Goal: Task Accomplishment & Management: Manage account settings

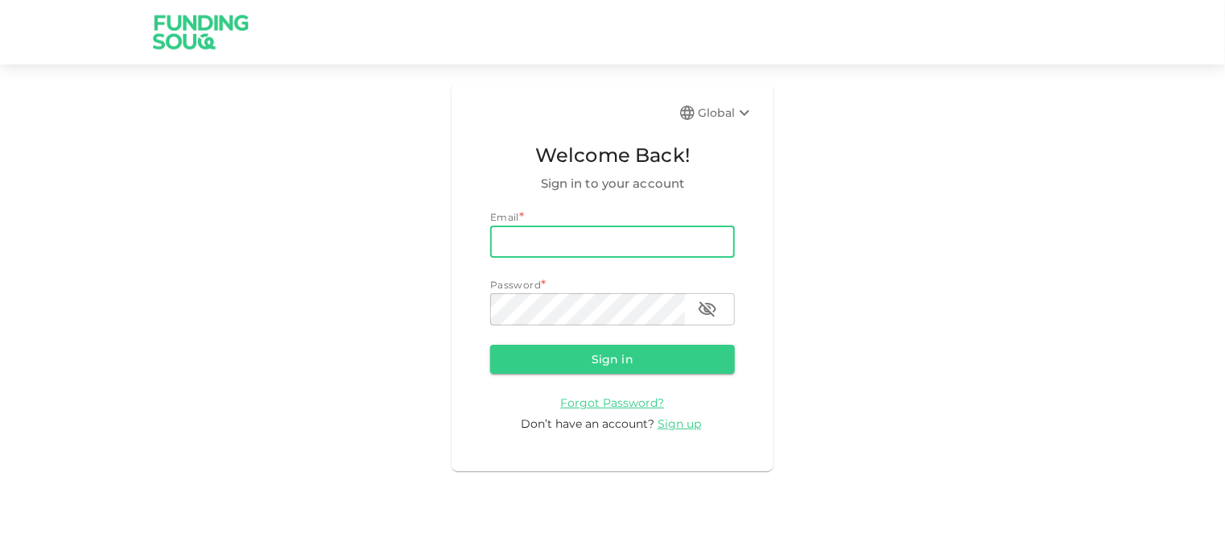
click at [562, 233] on input "email" at bounding box center [612, 241] width 245 height 32
type input "[EMAIL_ADDRESS][DOMAIN_NAME]"
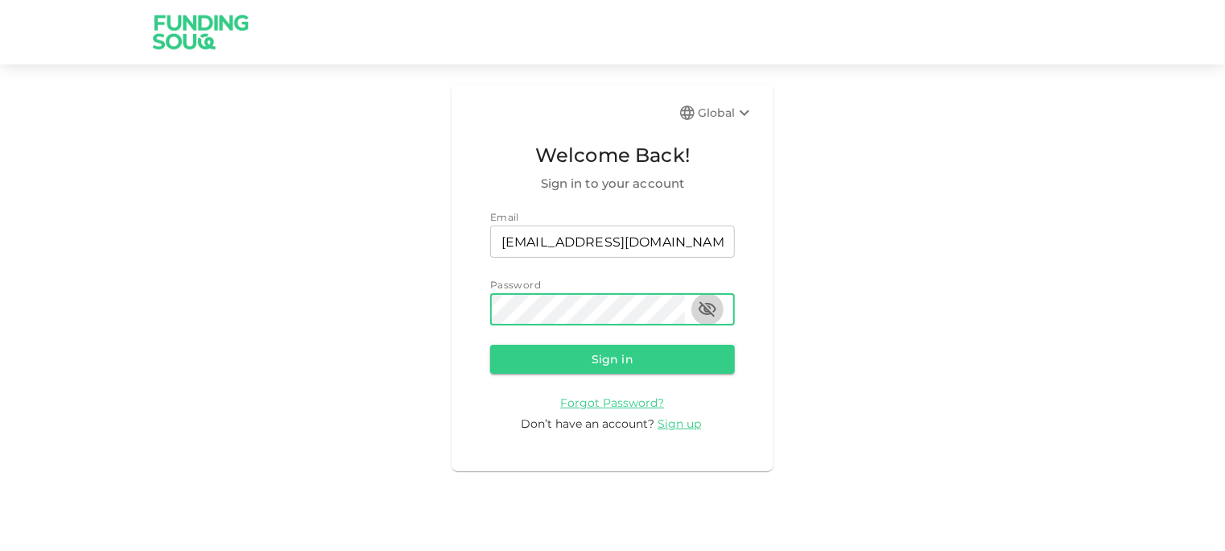
click at [705, 308] on icon "button" at bounding box center [707, 308] width 19 height 19
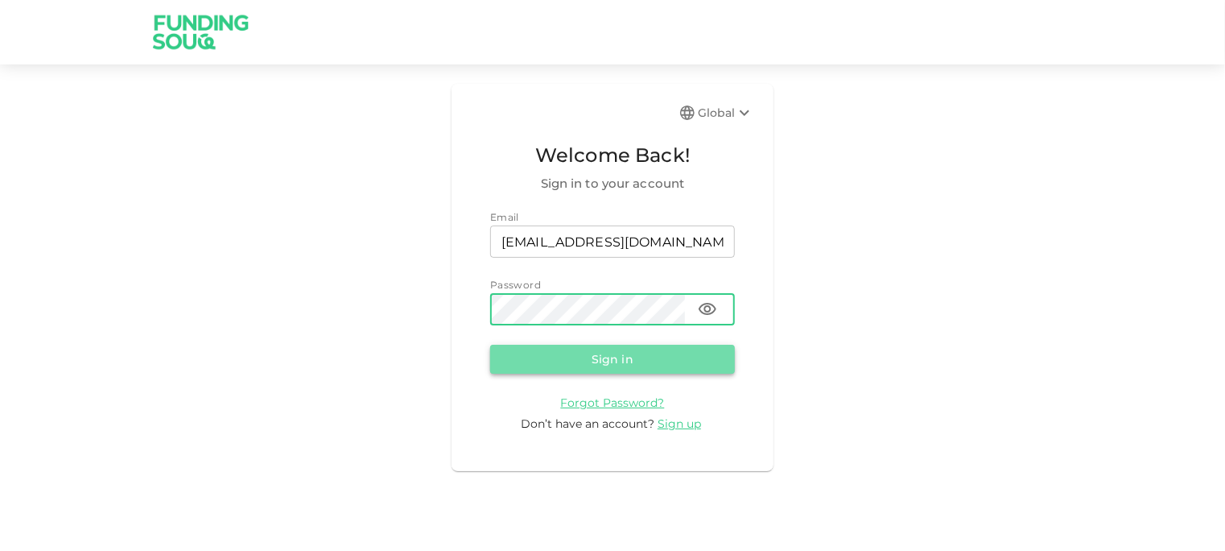
click at [613, 350] on button "Sign in" at bounding box center [612, 359] width 245 height 29
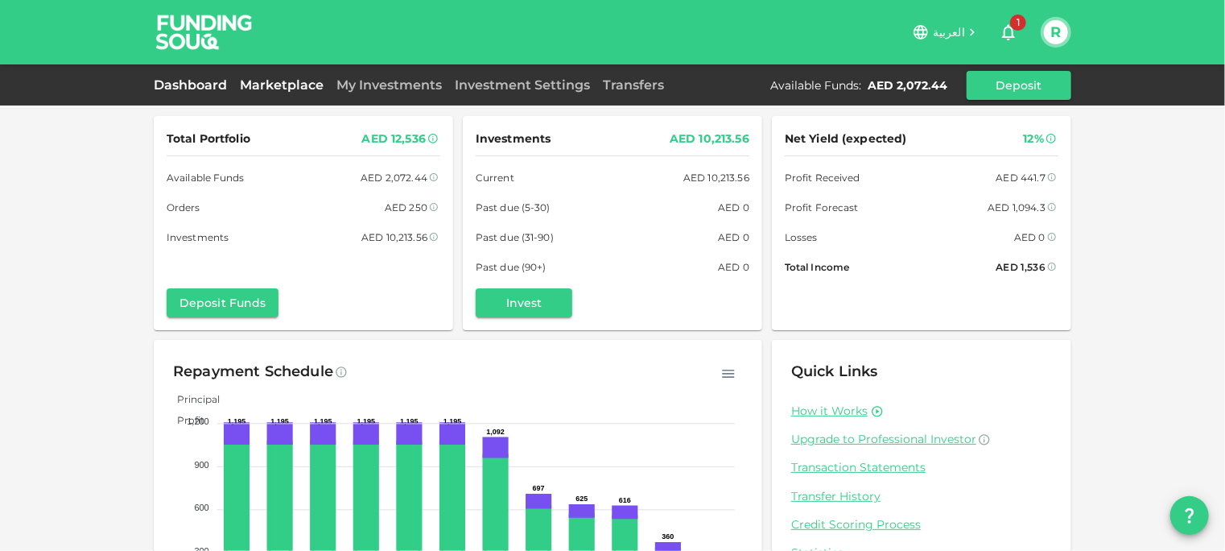
click at [283, 88] on link "Marketplace" at bounding box center [281, 84] width 97 height 15
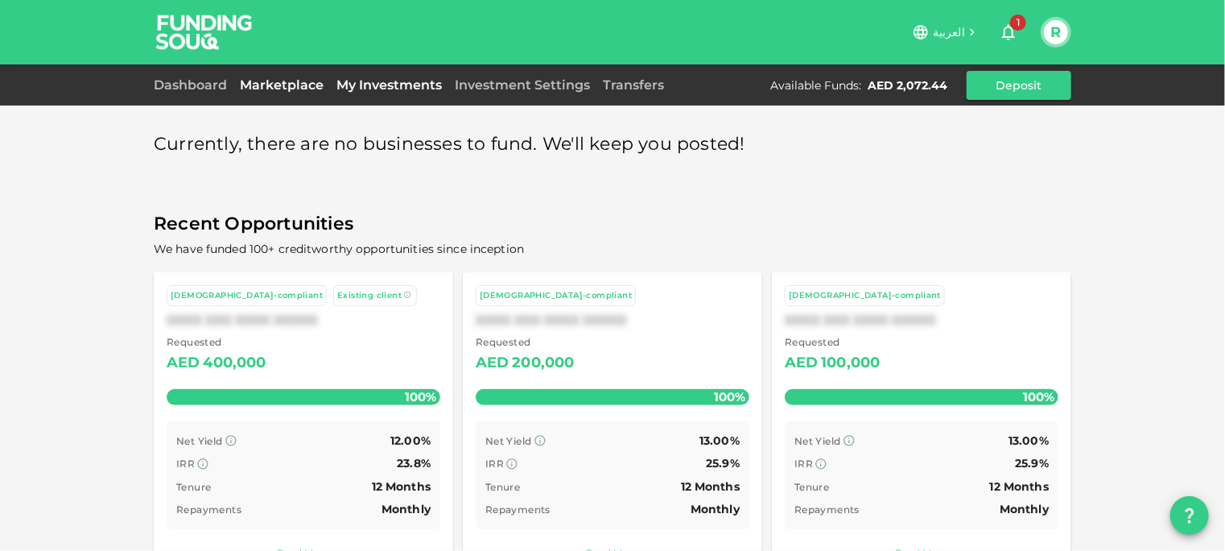
click at [398, 81] on div "My Investments" at bounding box center [389, 85] width 118 height 19
click at [398, 81] on link "My Investments" at bounding box center [389, 84] width 118 height 15
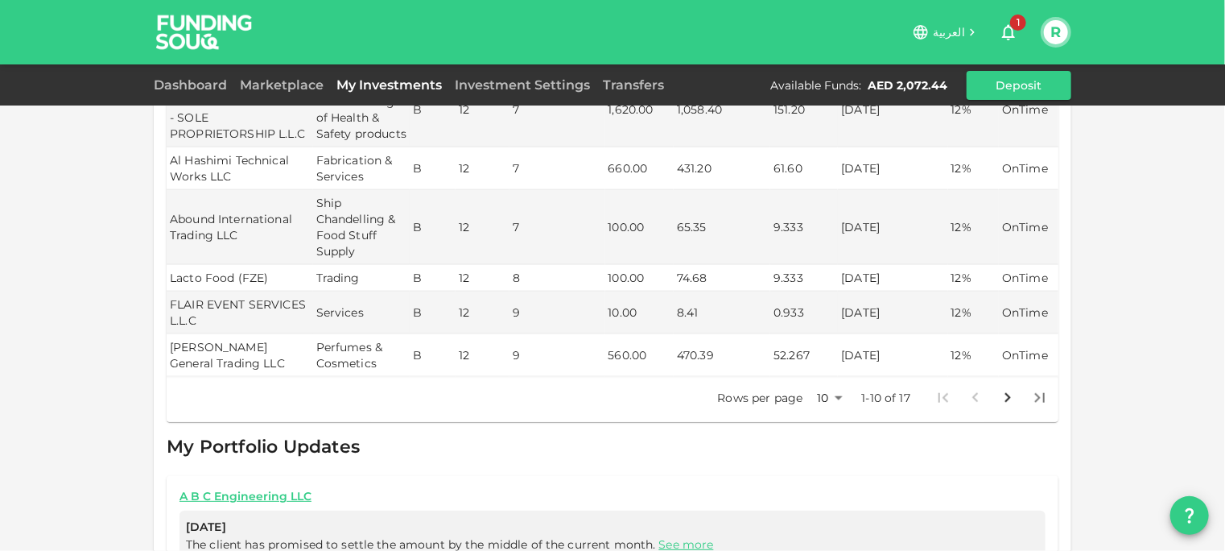
scroll to position [853, 0]
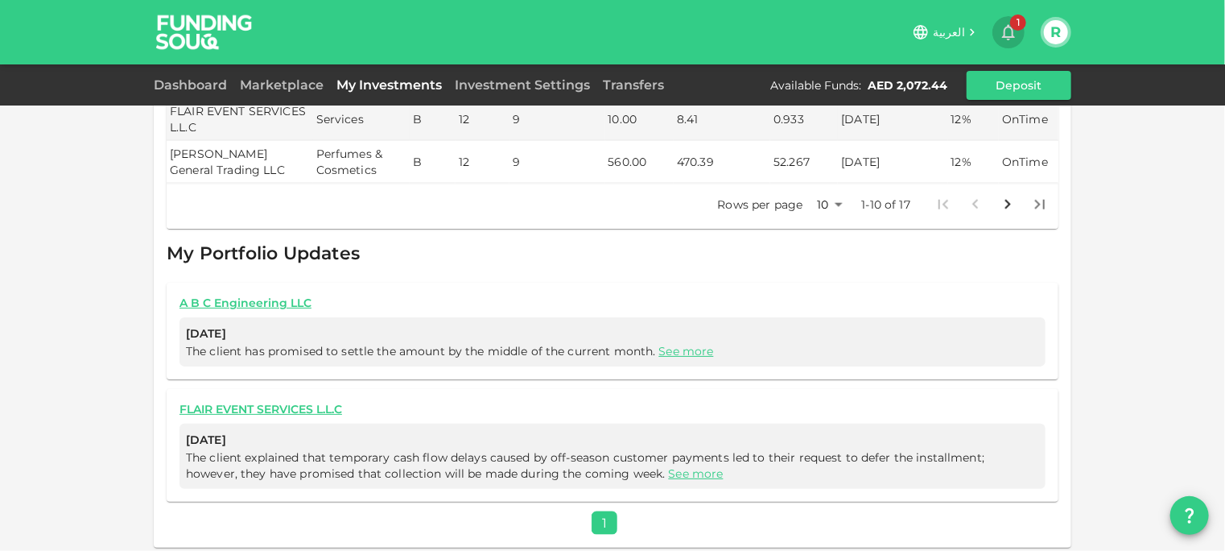
click at [1012, 27] on span "1" at bounding box center [1018, 22] width 16 height 16
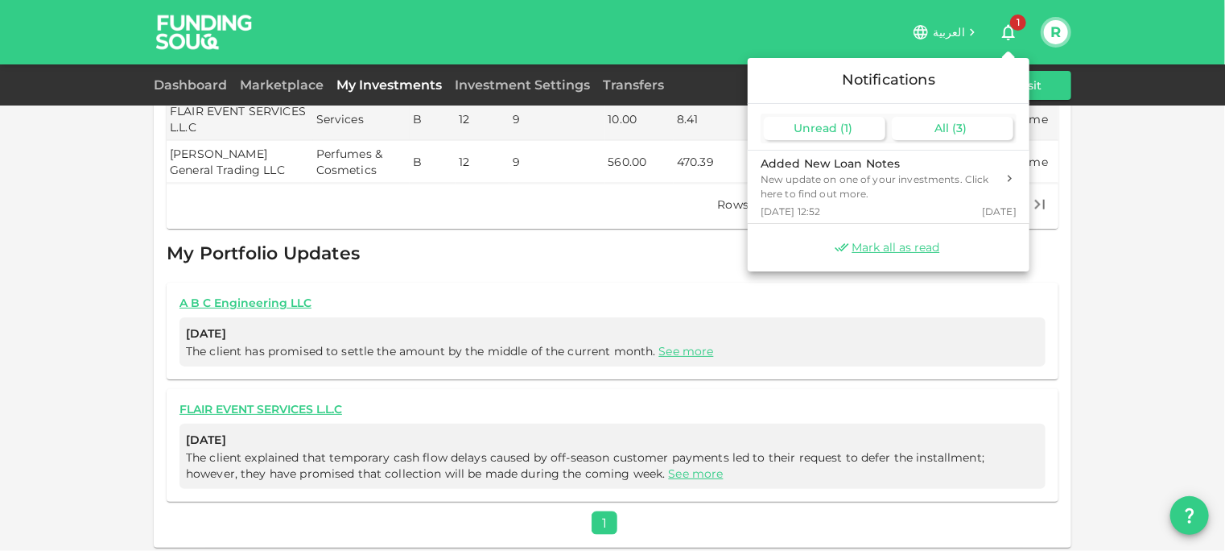
click at [943, 135] on div "All ( 3 )" at bounding box center [953, 128] width 122 height 23
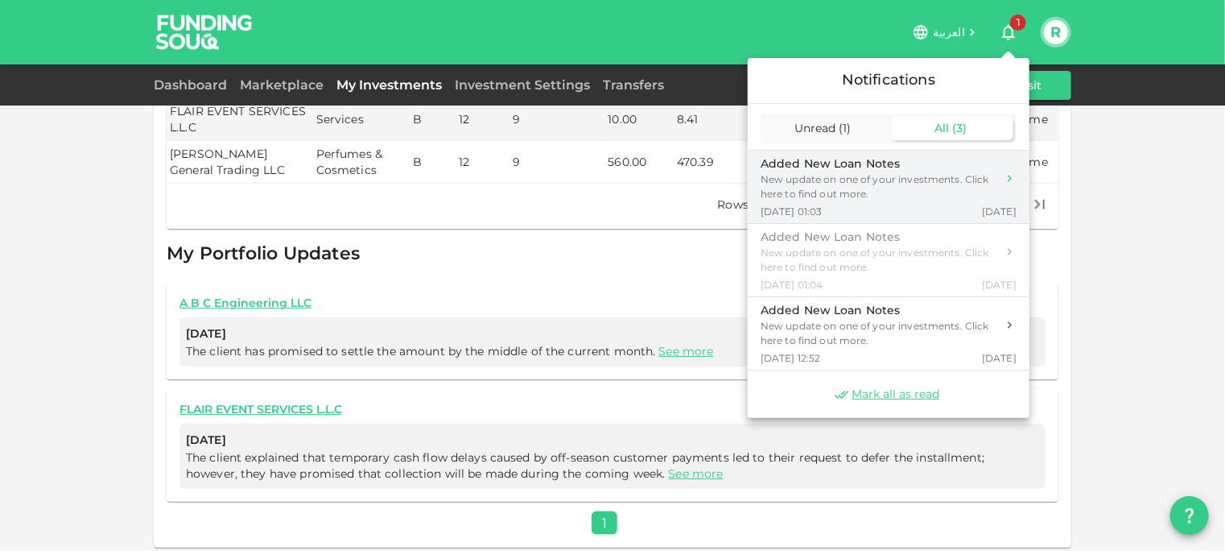
click at [844, 163] on div "Added New Loan Notes" at bounding box center [879, 163] width 236 height 17
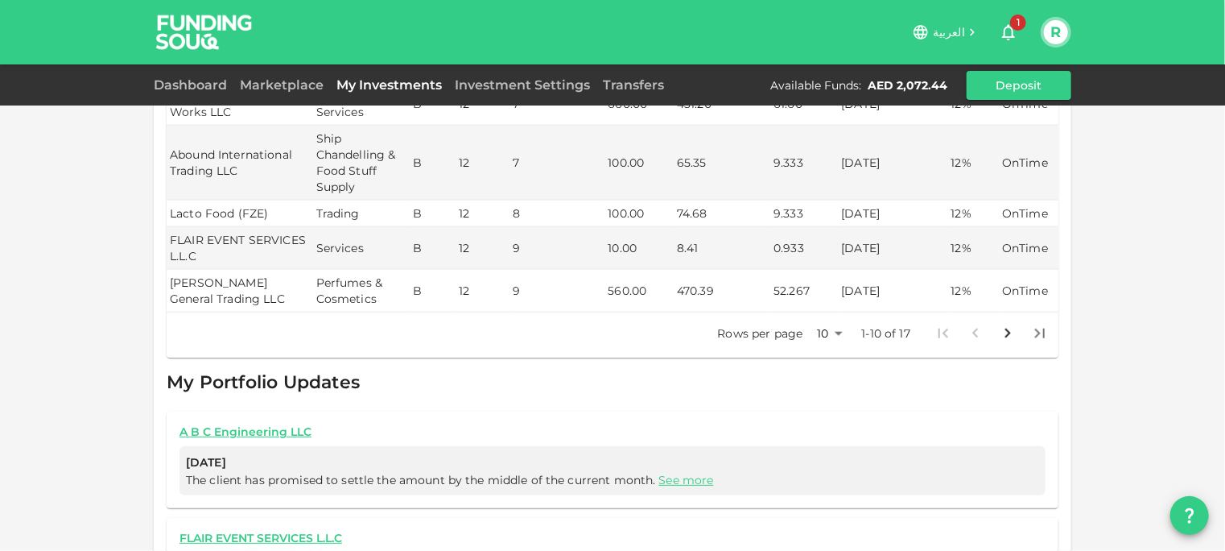
scroll to position [853, 0]
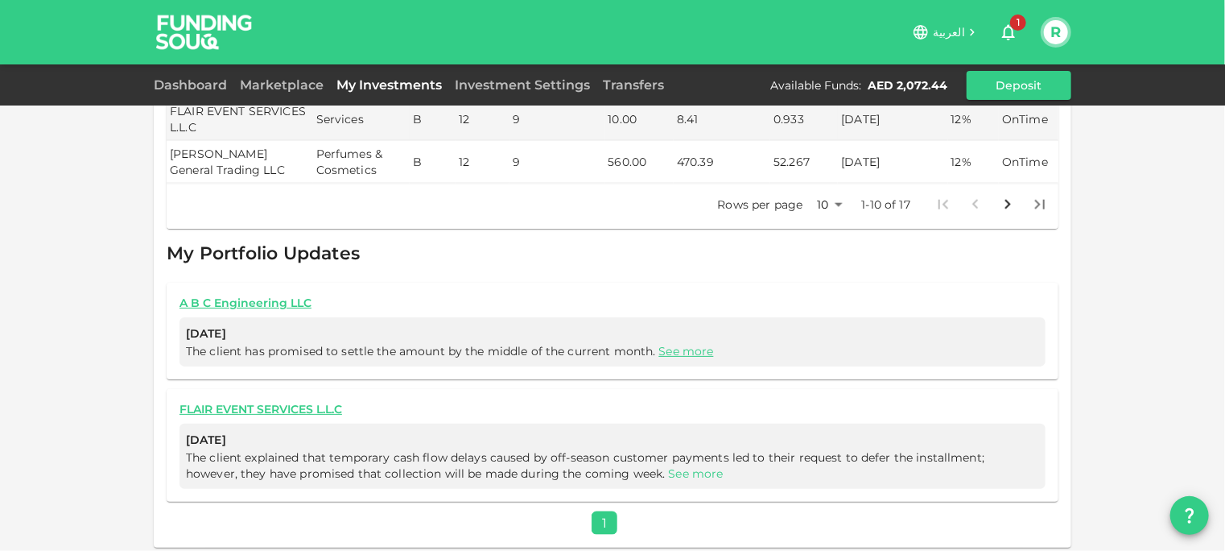
click at [669, 473] on link "See more" at bounding box center [696, 473] width 55 height 14
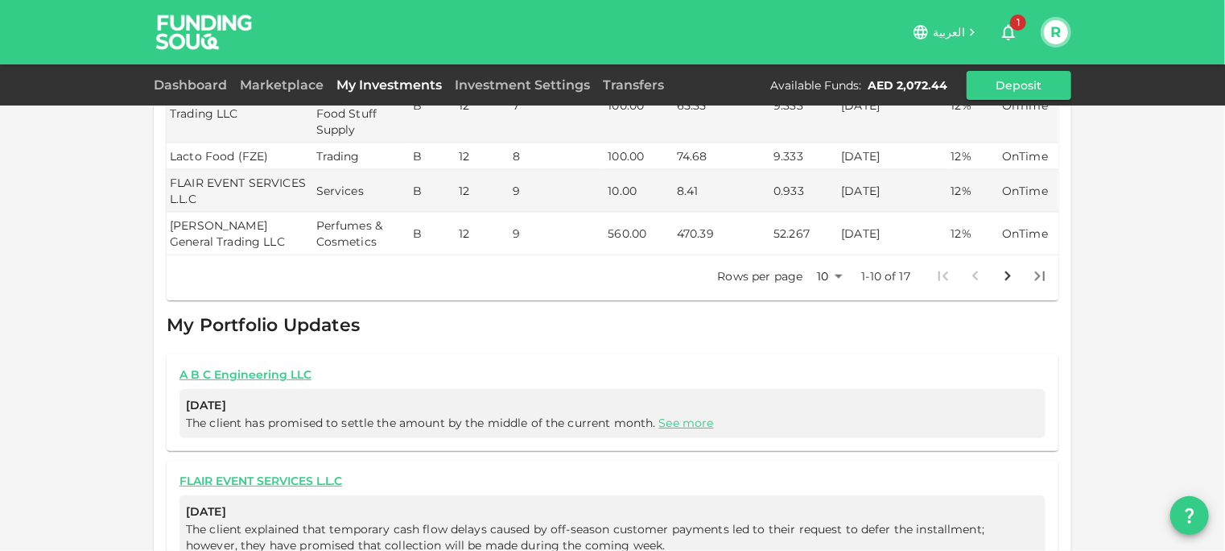
scroll to position [758, 0]
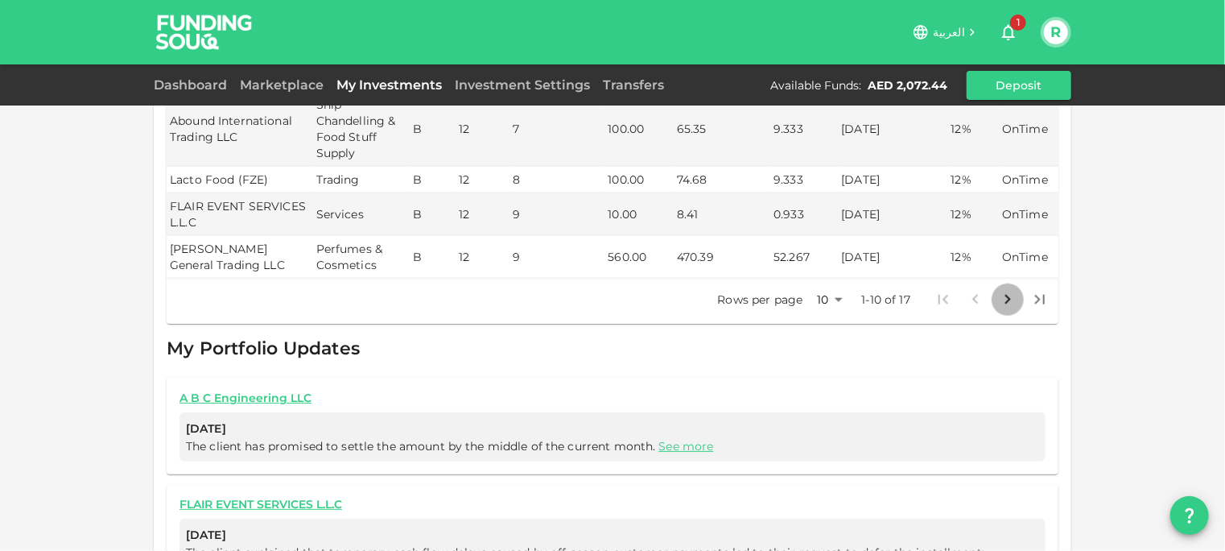
click at [998, 295] on icon "Go to next page" at bounding box center [1007, 299] width 19 height 19
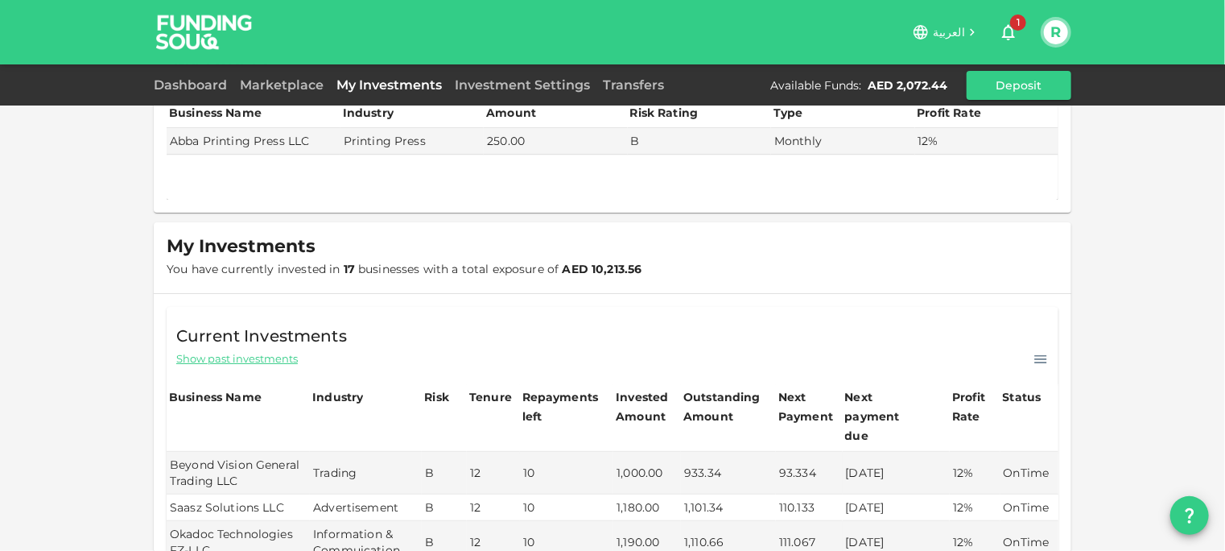
scroll to position [0, 0]
